Goal: Use online tool/utility: Utilize a website feature to perform a specific function

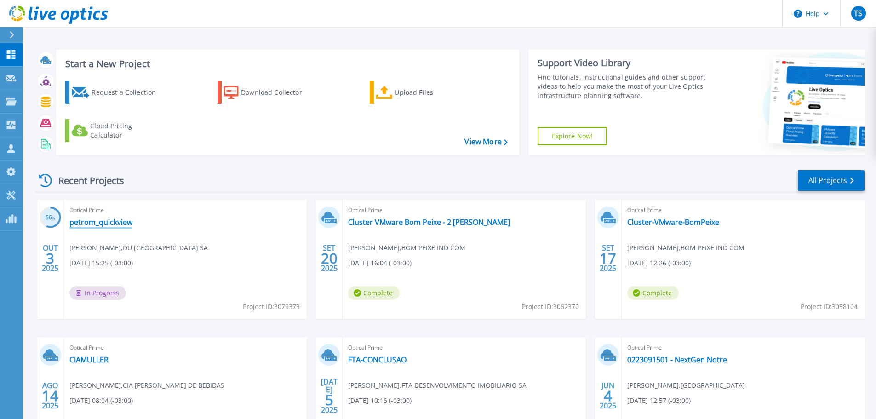
click at [110, 223] on link "petrom_quickview" at bounding box center [100, 221] width 63 height 9
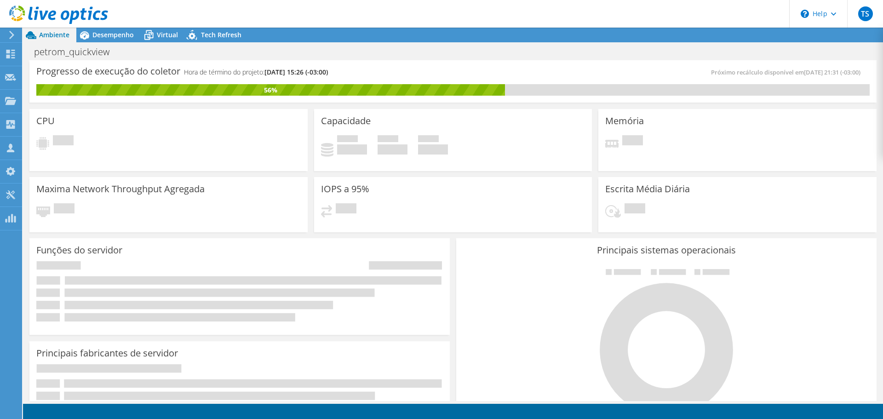
drag, startPoint x: 351, startPoint y: 75, endPoint x: 35, endPoint y: 72, distance: 316.3
click at [35, 72] on div "Progresso de execução do coletor Hora de término do projeto: [DATE] 15:26 (-03:…" at bounding box center [452, 81] width 847 height 42
click at [347, 68] on div "Progresso de execução do coletor Hora de término do projeto: [DATE] 15:26 (-03:…" at bounding box center [244, 75] width 416 height 17
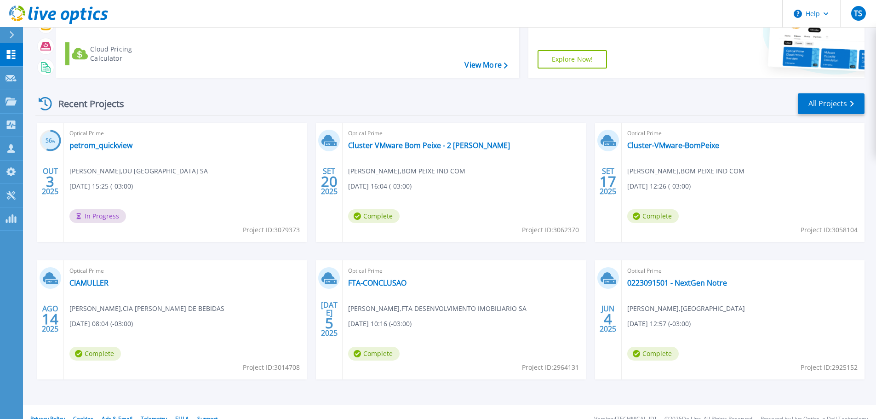
scroll to position [91, 0]
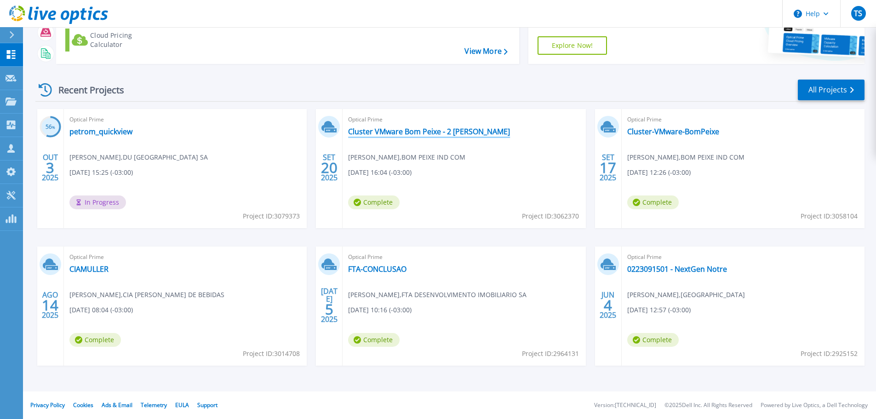
click at [416, 128] on link "Cluster VMware Bom Peixe - 2 Coleta" at bounding box center [429, 131] width 162 height 9
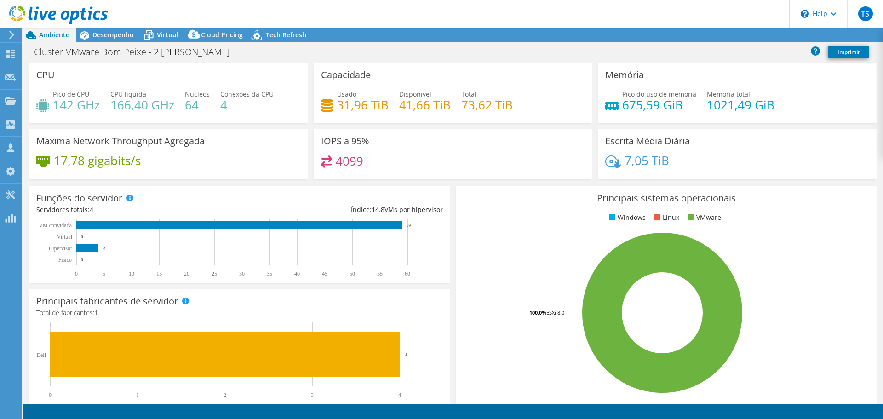
select select "USD"
click at [699, 37] on link "Reports" at bounding box center [703, 35] width 44 height 14
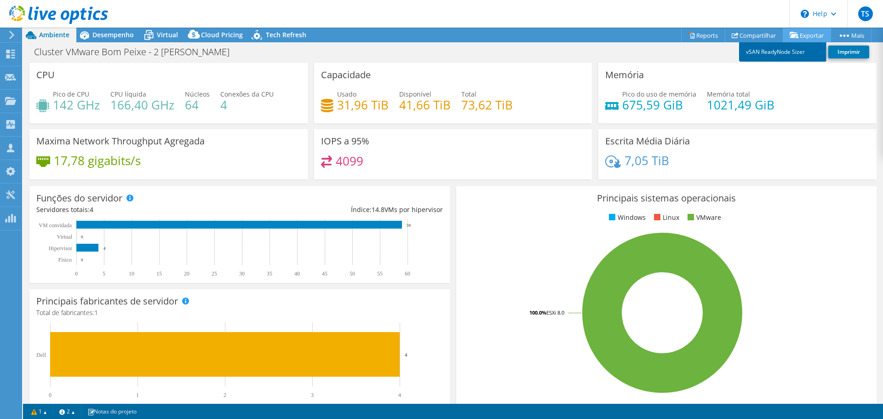
click at [797, 48] on link "vSAN ReadyNode Sizer" at bounding box center [782, 51] width 87 height 19
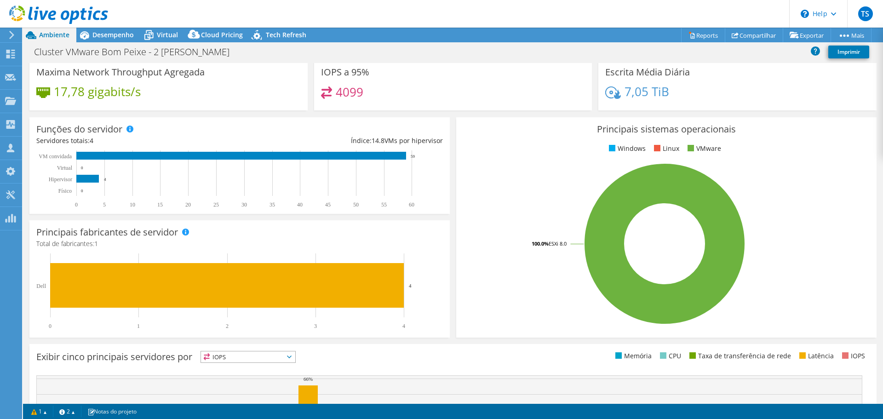
scroll to position [184, 0]
